Goal: Task Accomplishment & Management: Manage account settings

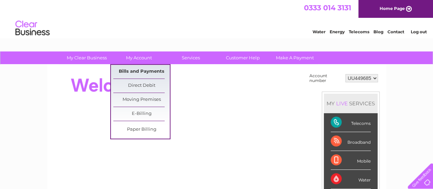
click at [140, 71] on link "Bills and Payments" at bounding box center [141, 72] width 56 height 14
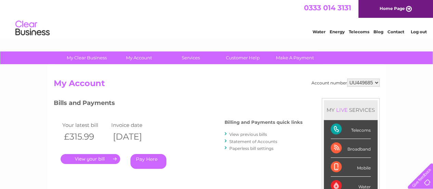
click at [184, 91] on h2 "My Account" at bounding box center [217, 84] width 326 height 13
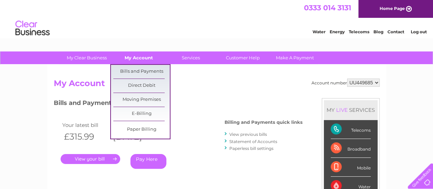
click at [144, 60] on link "My Account" at bounding box center [139, 57] width 56 height 13
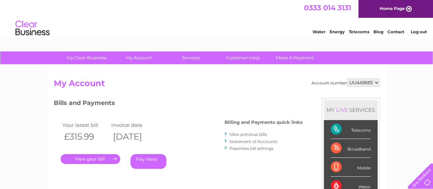
click at [340, 32] on link "Energy" at bounding box center [337, 31] width 15 height 5
click at [362, 82] on select "UU449685" at bounding box center [363, 82] width 33 height 8
click at [253, 134] on link "View previous bills" at bounding box center [248, 133] width 38 height 5
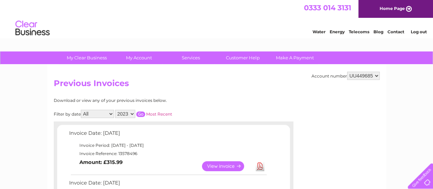
click at [132, 114] on select "2023 2022 2021 2020" at bounding box center [125, 114] width 20 height 8
select select "2020"
click at [115, 110] on select "2023 2022 2021 2020" at bounding box center [125, 114] width 20 height 8
click at [142, 115] on input "button" at bounding box center [140, 113] width 9 height 5
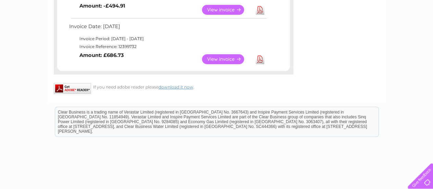
scroll to position [165, 0]
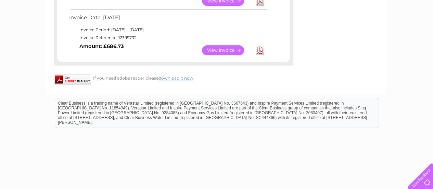
click at [218, 48] on link "View" at bounding box center [227, 50] width 50 height 10
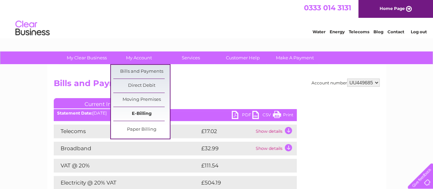
click at [142, 113] on link "E-Billing" at bounding box center [141, 114] width 56 height 14
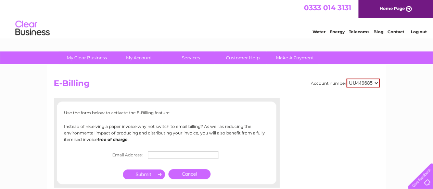
click at [140, 112] on p "Use the form below to activate the E-Billing feature." at bounding box center [166, 112] width 205 height 7
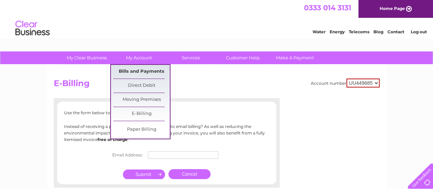
click at [136, 72] on link "Bills and Payments" at bounding box center [141, 72] width 56 height 14
